Goal: Navigation & Orientation: Find specific page/section

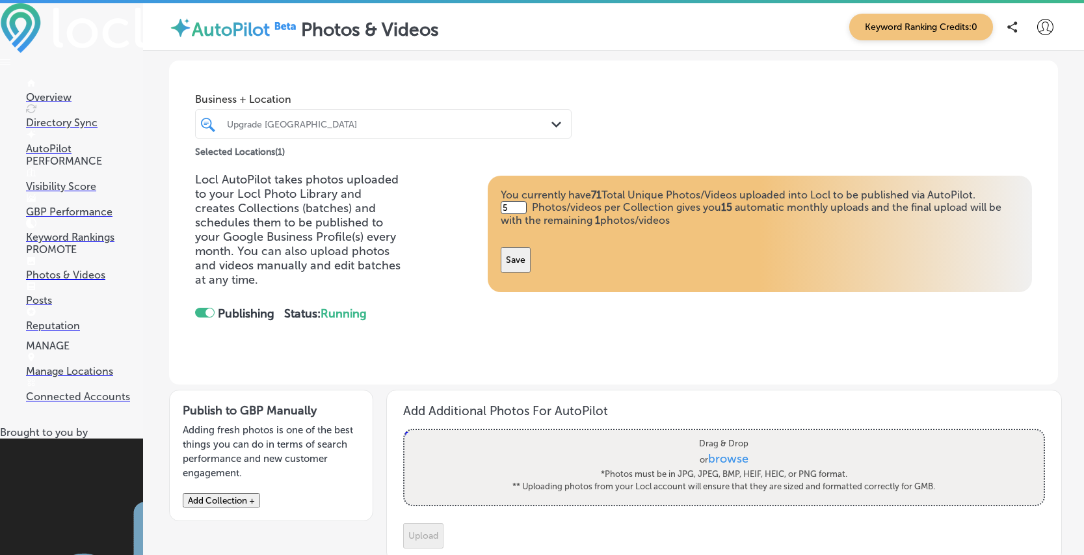
click at [62, 97] on p "Overview" at bounding box center [84, 97] width 117 height 12
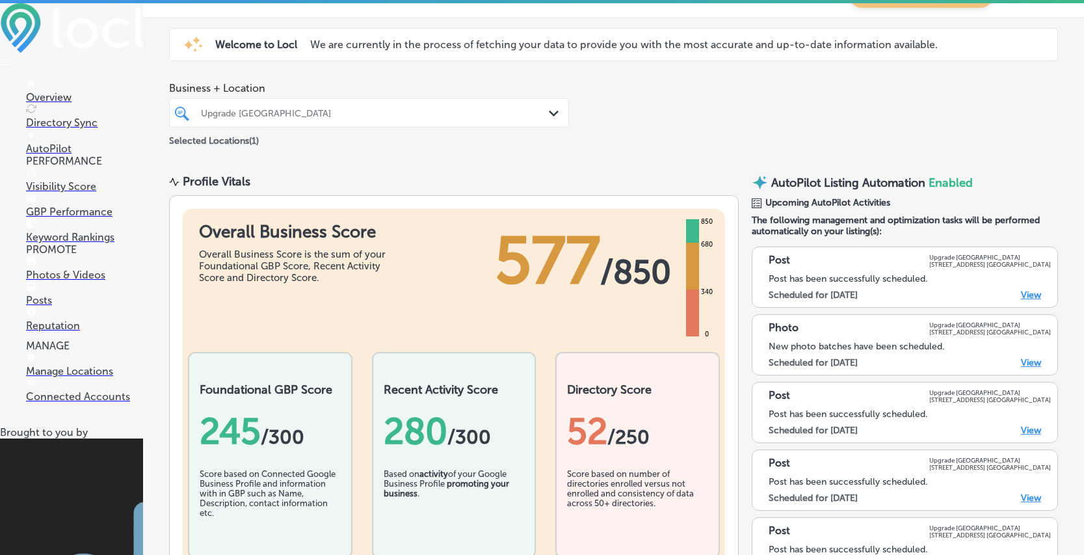
scroll to position [36, 0]
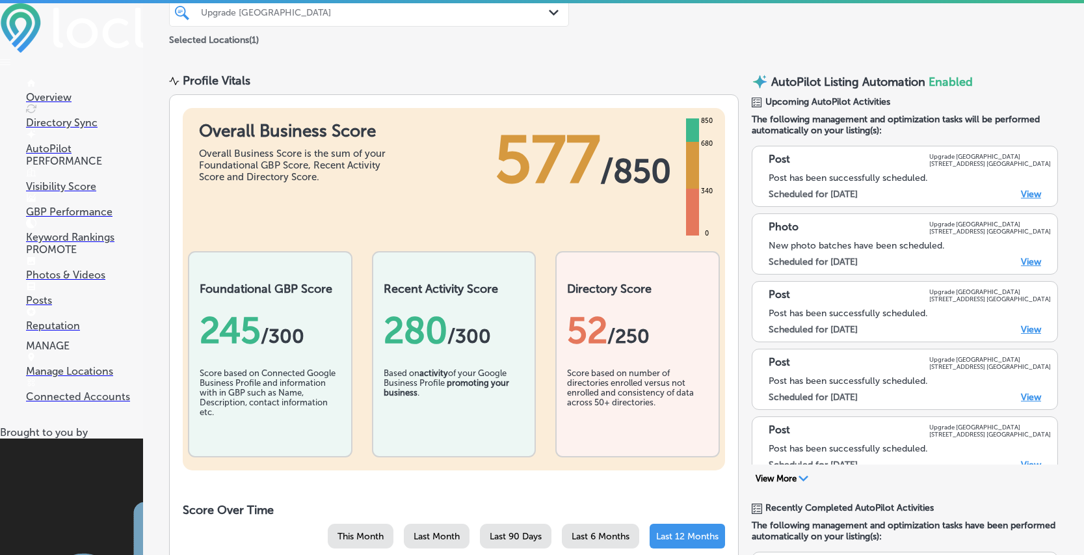
scroll to position [0, 0]
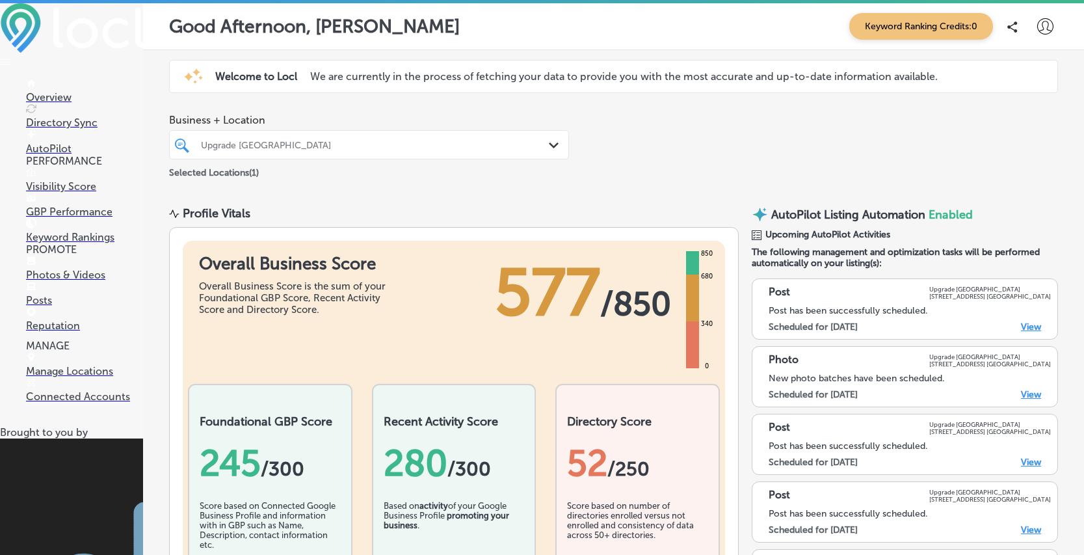
click at [67, 145] on p "AutoPilot" at bounding box center [84, 148] width 117 height 12
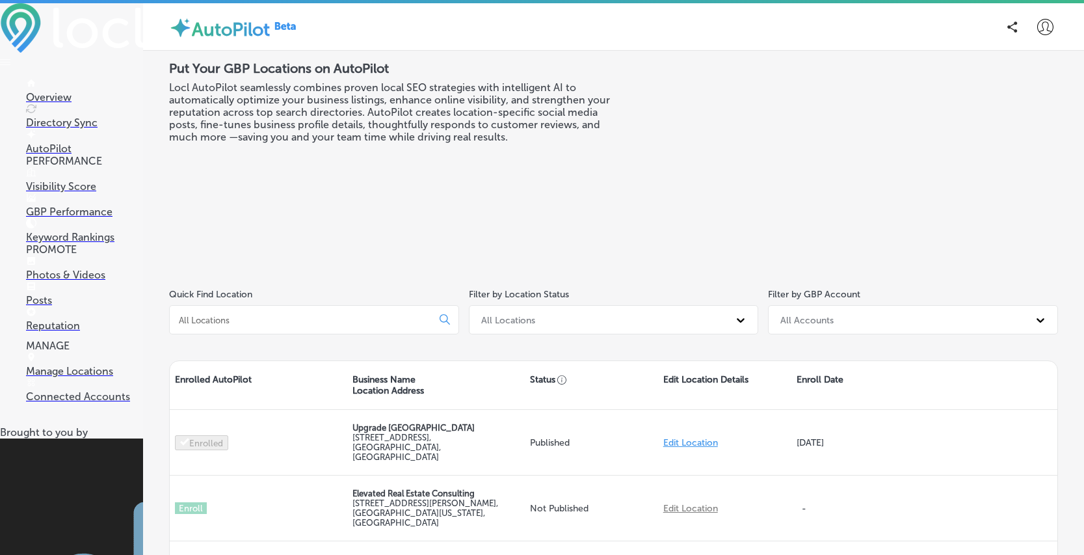
click at [80, 124] on p "Directory Sync" at bounding box center [84, 122] width 117 height 12
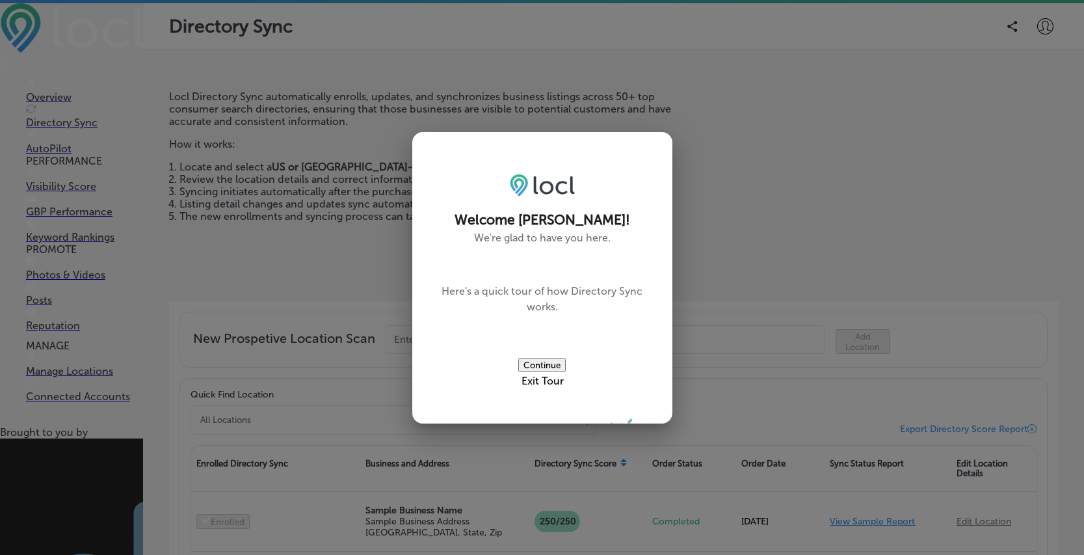
click at [550, 372] on div "Exit Tour" at bounding box center [542, 379] width 62 height 15
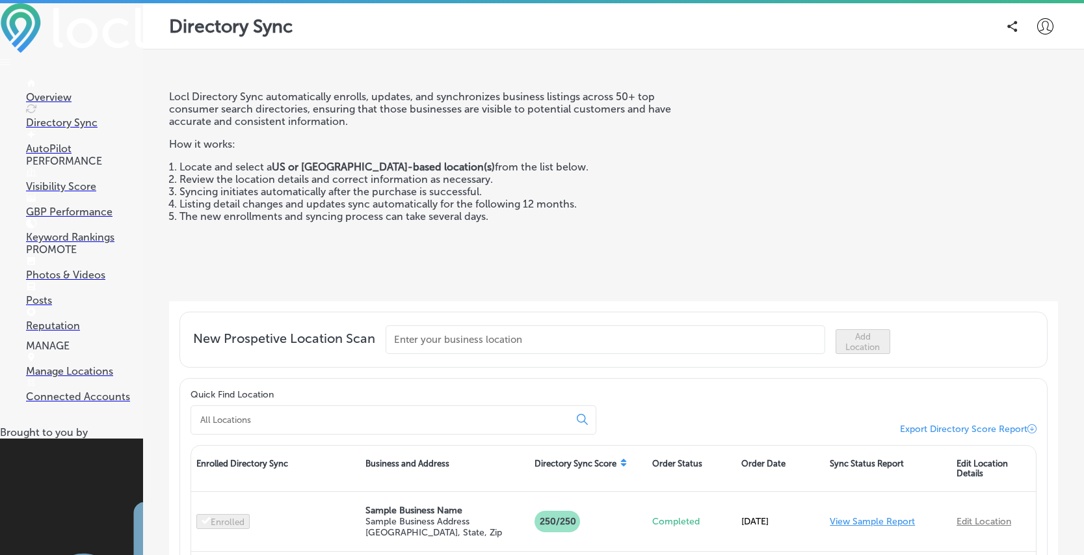
click at [95, 243] on p "Keyword Rankings" at bounding box center [84, 237] width 117 height 12
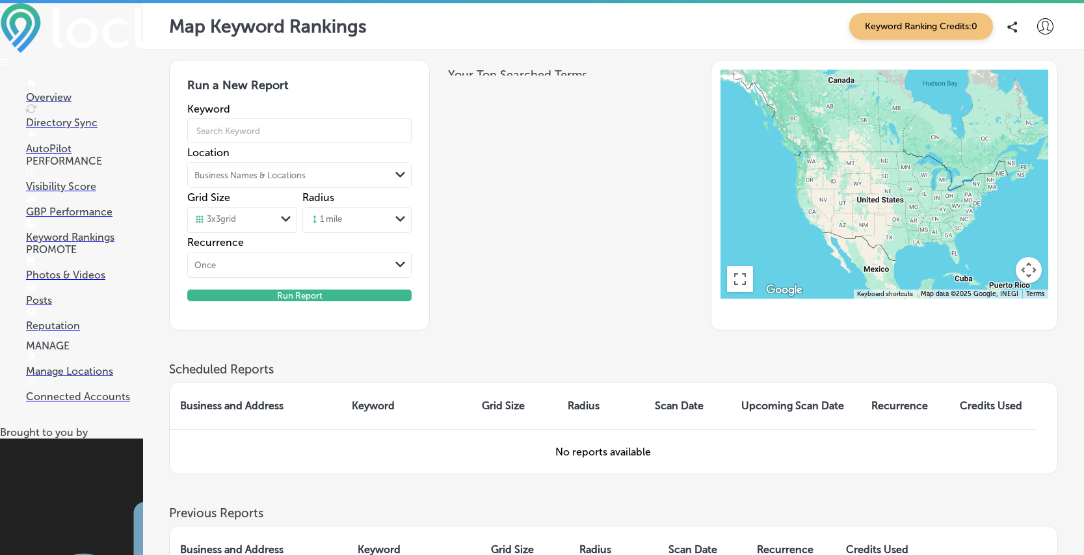
click at [158, 182] on div "Run a New Report Keyword Location Business Names & Locations Path Created with …" at bounding box center [613, 425] width 941 height 751
